Goal: Task Accomplishment & Management: Use online tool/utility

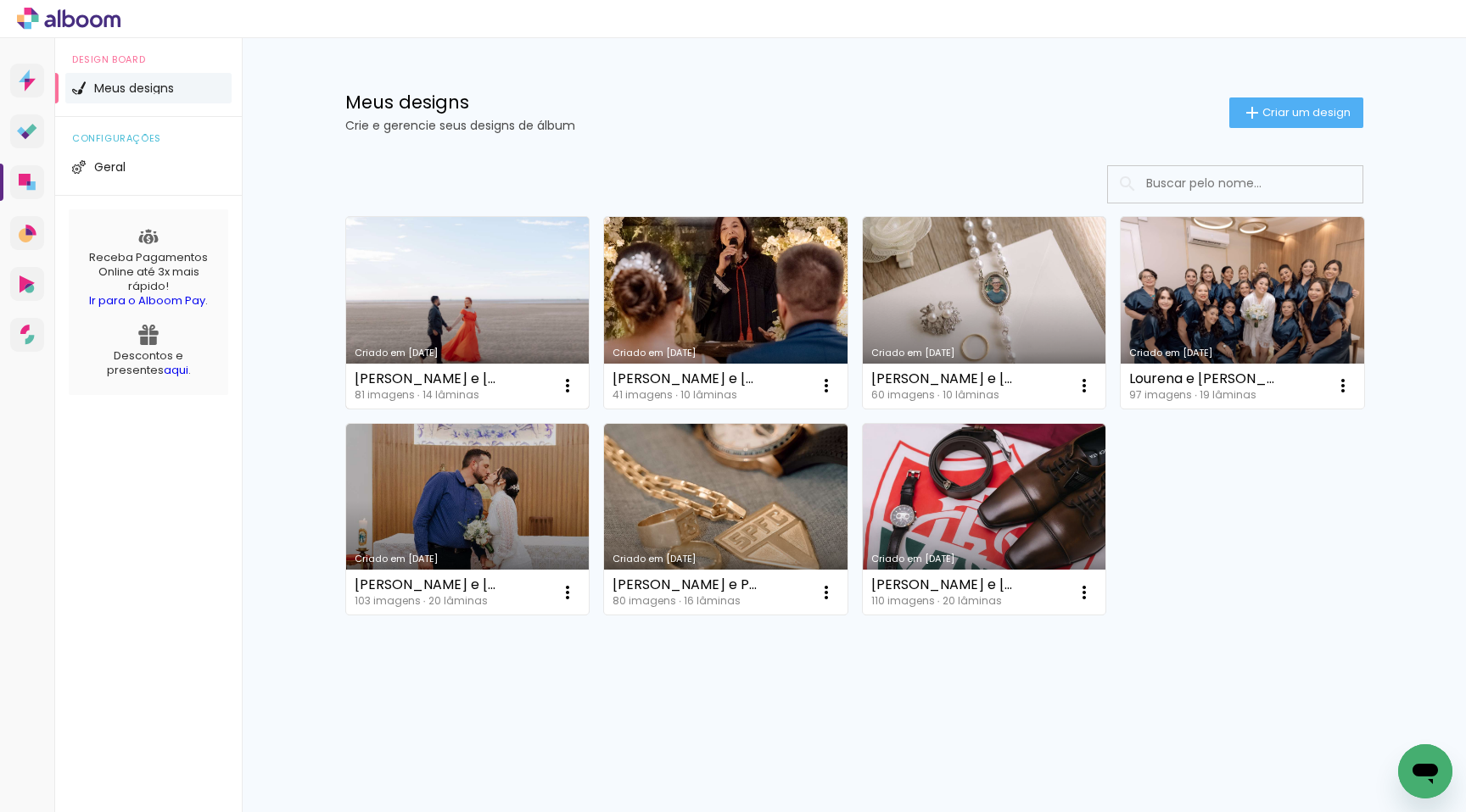
click at [455, 300] on link "Criado em [DATE]" at bounding box center [468, 313] width 244 height 192
